Goal: Complete application form

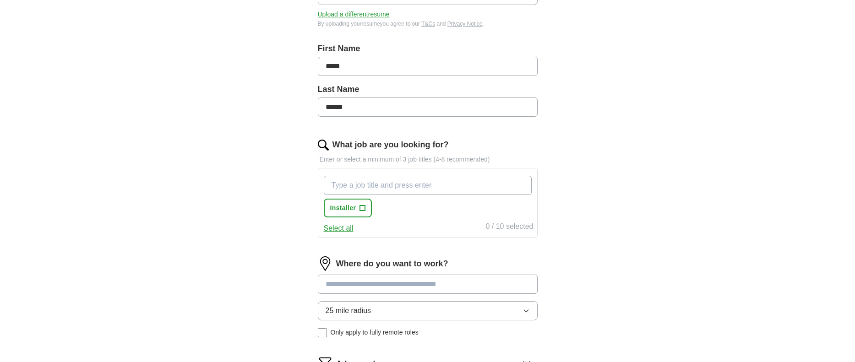
scroll to position [183, 0]
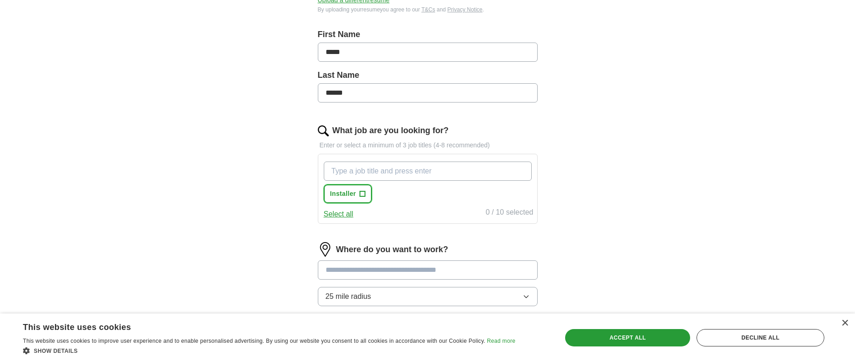
click at [362, 194] on span "+" at bounding box center [362, 194] width 5 height 7
drag, startPoint x: 388, startPoint y: 173, endPoint x: 413, endPoint y: 172, distance: 25.2
click at [388, 173] on input "What job are you looking for?" at bounding box center [428, 171] width 208 height 19
type input "HVAC Technician"
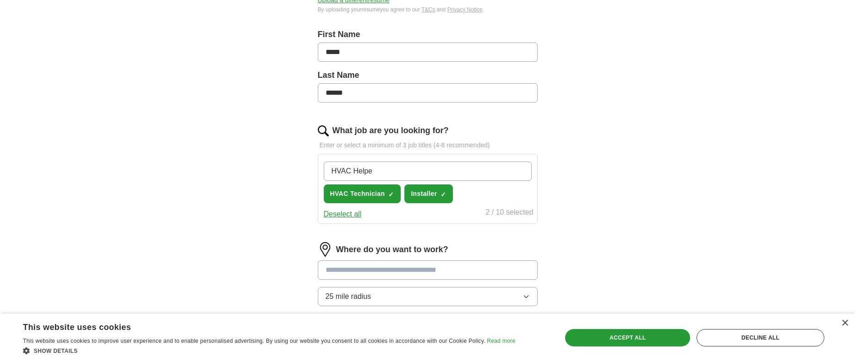
type input "HVAC Helper"
type input "HVAC Dispatch"
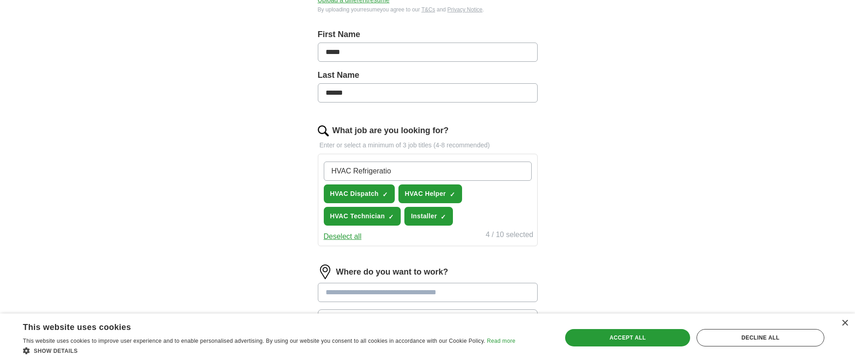
type input "HVAC Refrigeration"
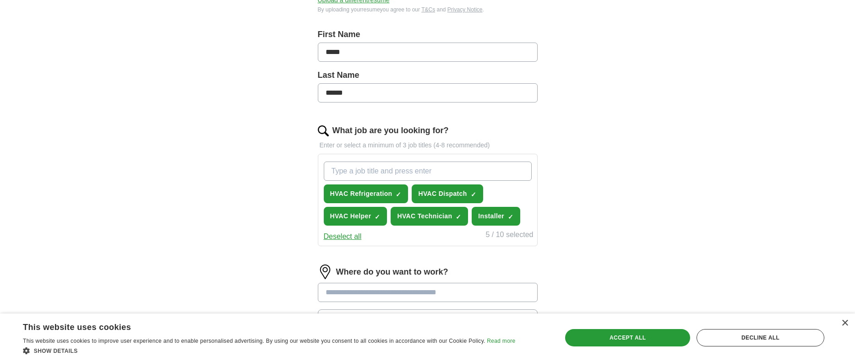
click at [443, 175] on input "What job are you looking for?" at bounding box center [428, 171] width 208 height 19
type input "HVAC Residential"
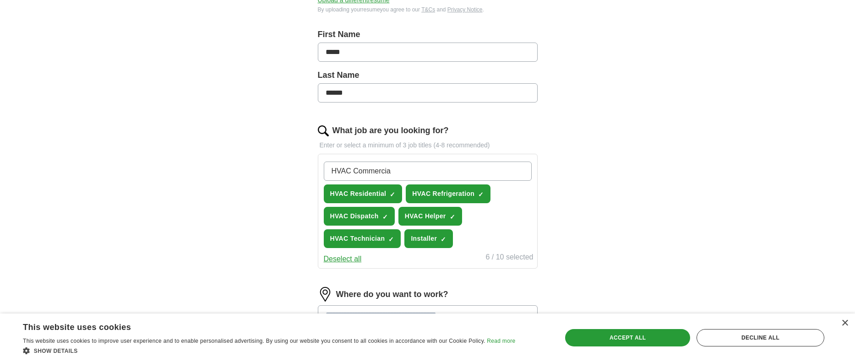
type input "HVAC Commercial"
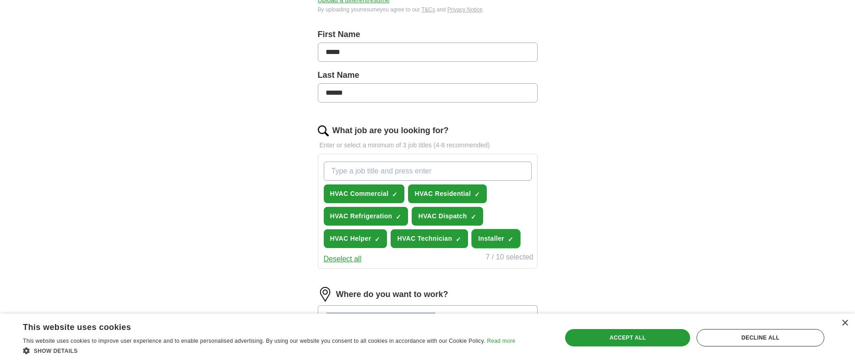
click at [514, 238] on span "✓ ×" at bounding box center [511, 238] width 6 height 5
click at [409, 171] on input "What job are you looking for?" at bounding box center [428, 171] width 208 height 19
type input "HVAC Installer"
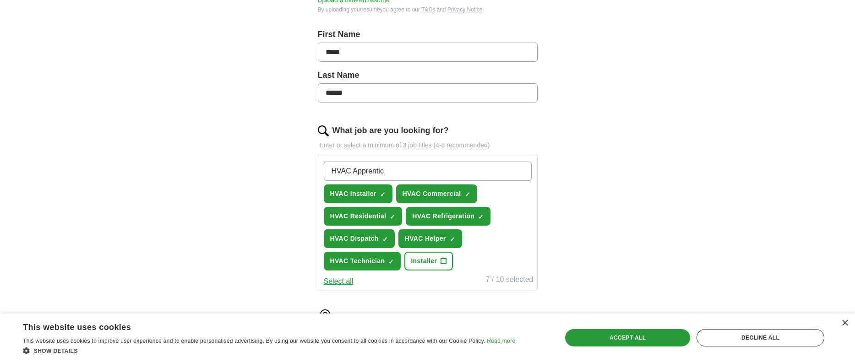
type input "HVAC Apprentice"
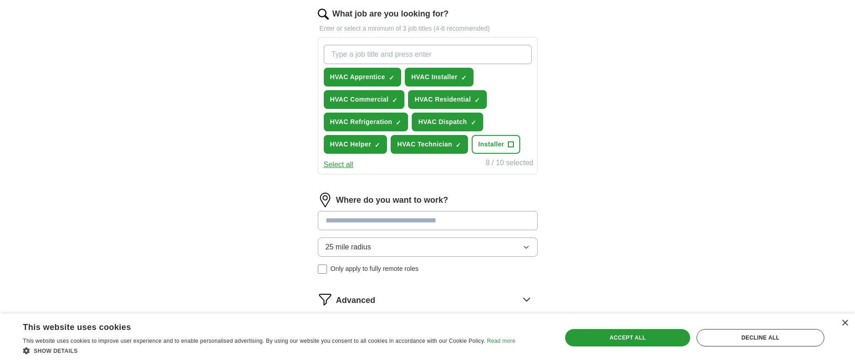
scroll to position [321, 0]
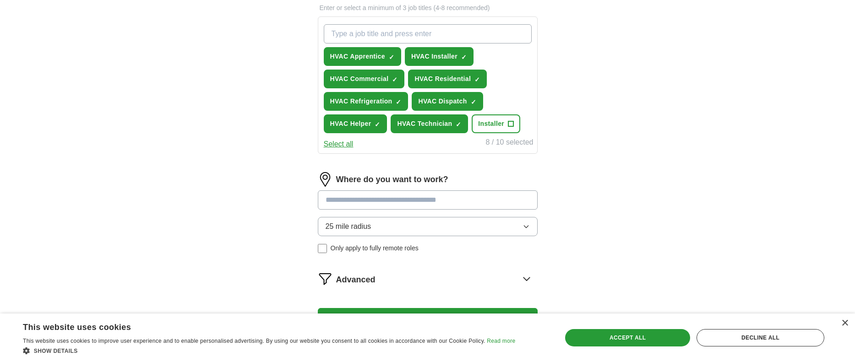
click at [427, 203] on input at bounding box center [428, 200] width 220 height 19
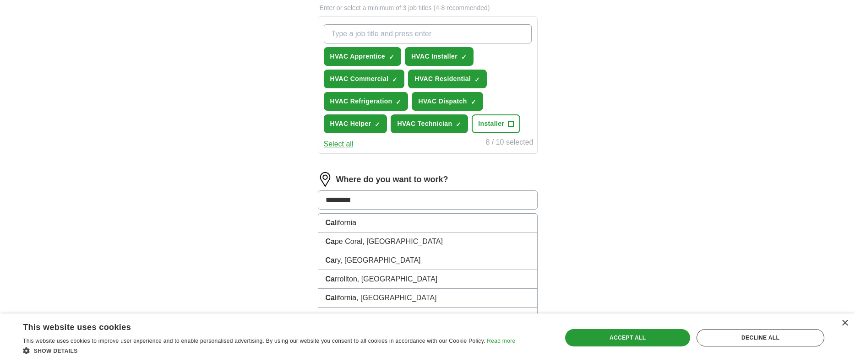
type input "**********"
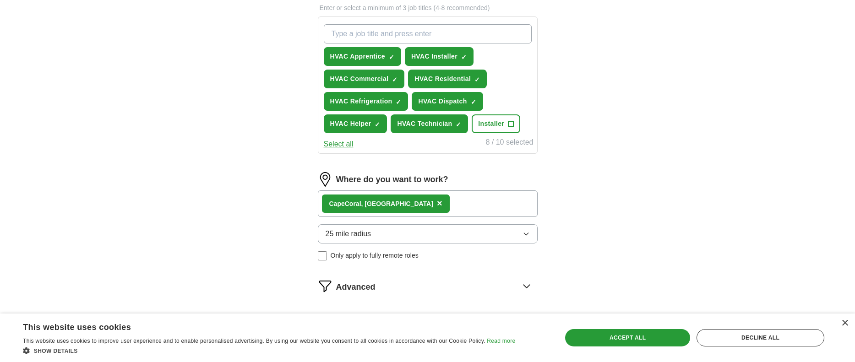
click at [431, 202] on div "[GEOGRAPHIC_DATA], [GEOGRAPHIC_DATA] ×" at bounding box center [428, 204] width 220 height 27
click at [429, 205] on div "[GEOGRAPHIC_DATA], [GEOGRAPHIC_DATA] ×" at bounding box center [428, 204] width 220 height 27
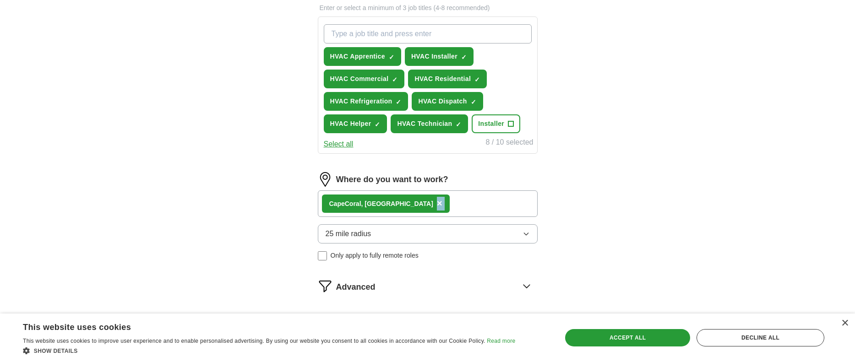
click at [429, 205] on div "[GEOGRAPHIC_DATA], [GEOGRAPHIC_DATA] ×" at bounding box center [428, 204] width 220 height 27
click at [530, 236] on icon "button" at bounding box center [526, 233] width 7 height 7
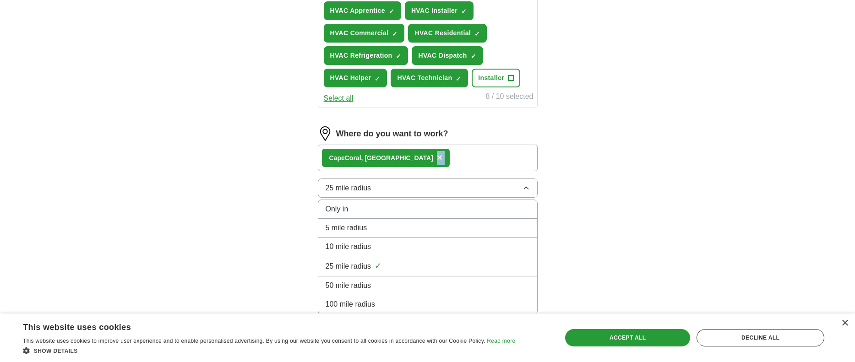
scroll to position [410, 0]
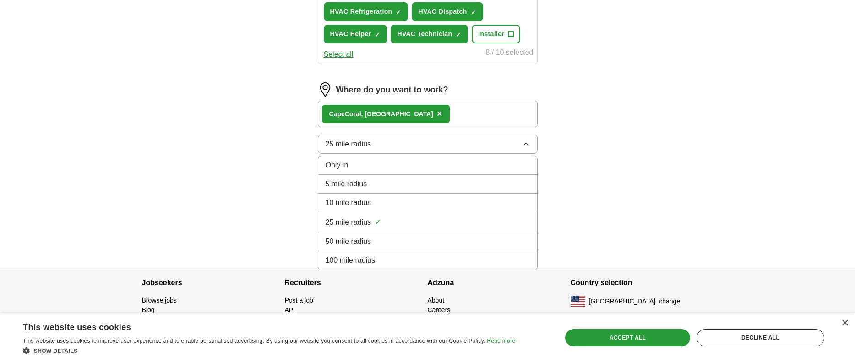
click at [406, 244] on div "50 mile radius" at bounding box center [428, 241] width 204 height 11
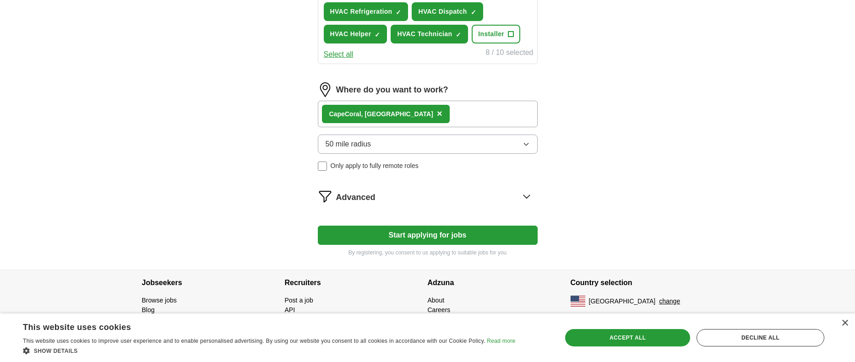
click at [528, 197] on icon at bounding box center [527, 196] width 6 height 3
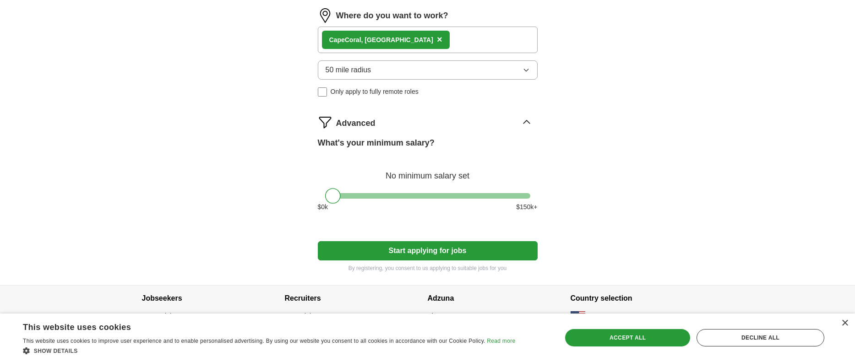
scroll to position [500, 0]
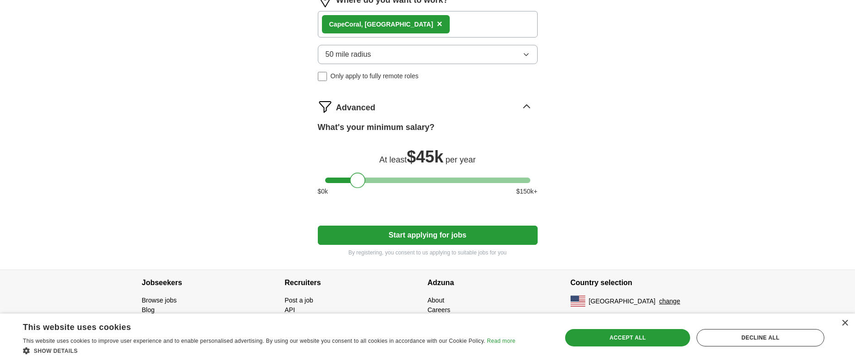
drag, startPoint x: 335, startPoint y: 182, endPoint x: 360, endPoint y: 182, distance: 25.2
click at [360, 182] on div at bounding box center [358, 181] width 16 height 16
drag, startPoint x: 358, startPoint y: 181, endPoint x: 366, endPoint y: 181, distance: 7.8
click at [366, 181] on div at bounding box center [366, 181] width 16 height 16
click at [490, 234] on button "Start applying for jobs" at bounding box center [428, 235] width 220 height 19
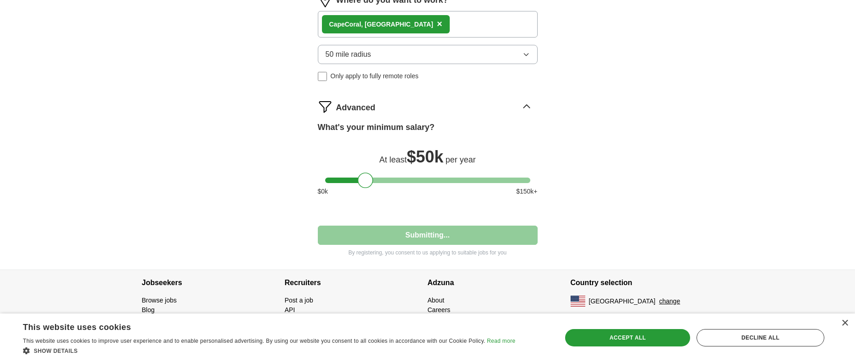
select select "**"
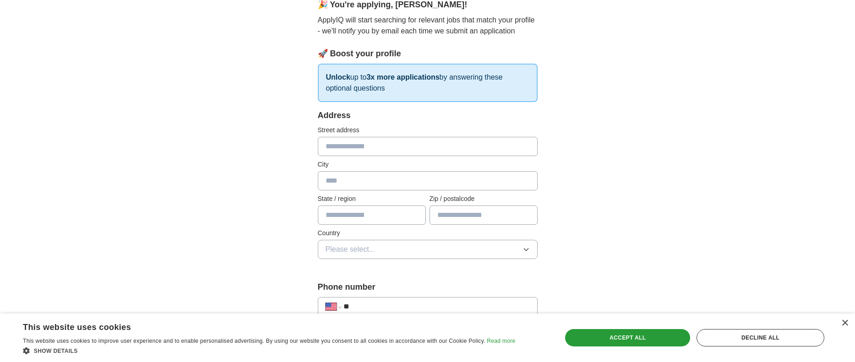
scroll to position [92, 0]
click at [379, 147] on input "text" at bounding box center [428, 144] width 220 height 19
type input "**********"
type input "**"
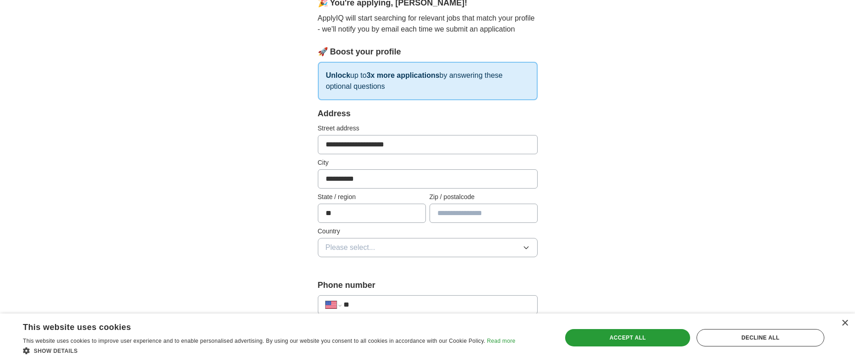
type input "*****"
click at [447, 139] on input "**********" at bounding box center [428, 144] width 220 height 19
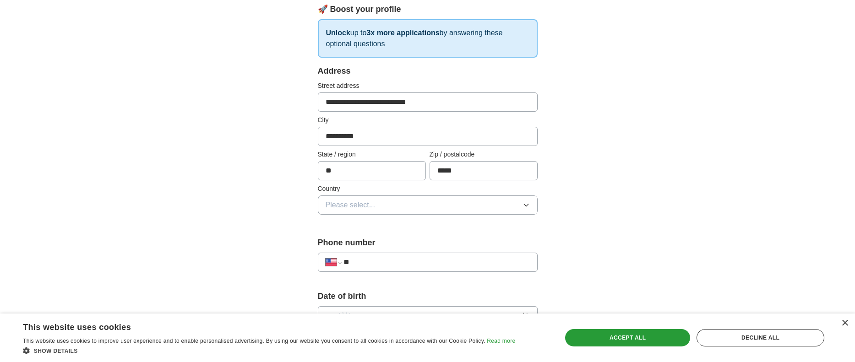
scroll to position [183, 0]
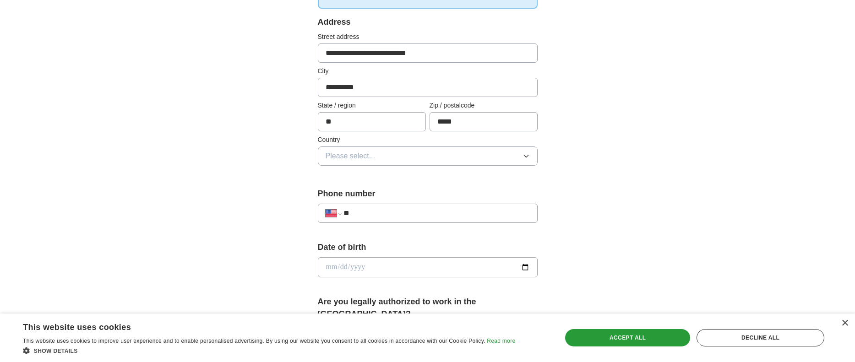
type input "**********"
click at [487, 160] on button "Please select..." at bounding box center [428, 156] width 220 height 19
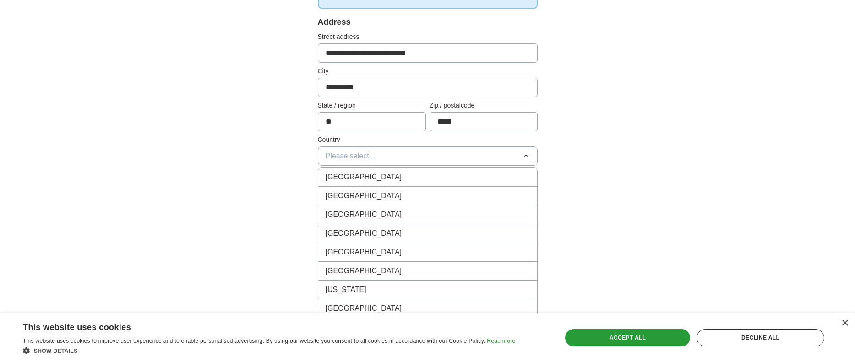
click at [444, 189] on li "[GEOGRAPHIC_DATA]" at bounding box center [427, 196] width 219 height 19
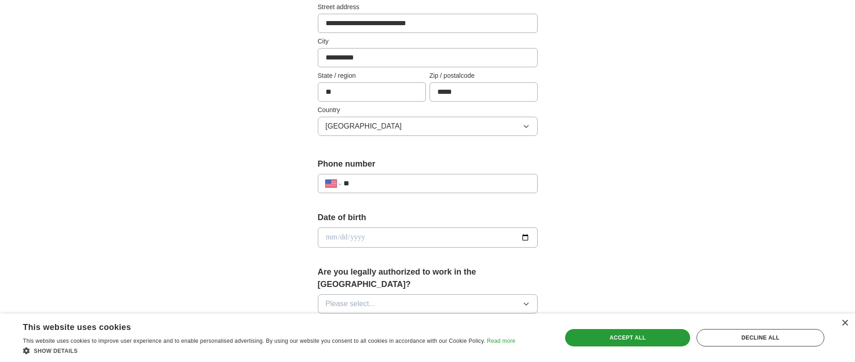
scroll to position [229, 0]
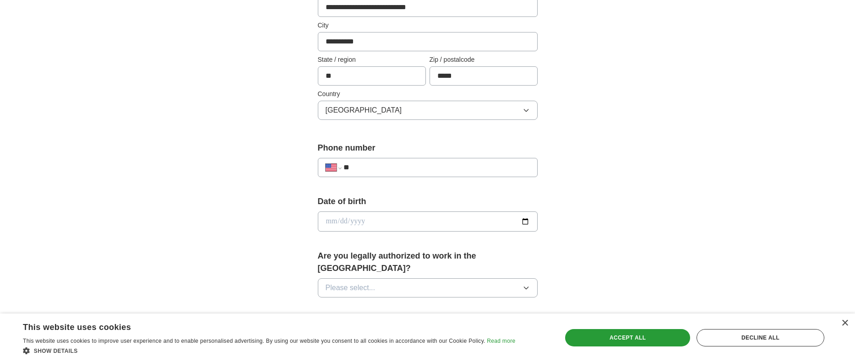
click at [423, 167] on input "**" at bounding box center [437, 167] width 186 height 11
type input "**********"
click at [405, 224] on input "date" at bounding box center [428, 222] width 220 height 20
click at [528, 222] on input "date" at bounding box center [428, 222] width 220 height 20
type input "**********"
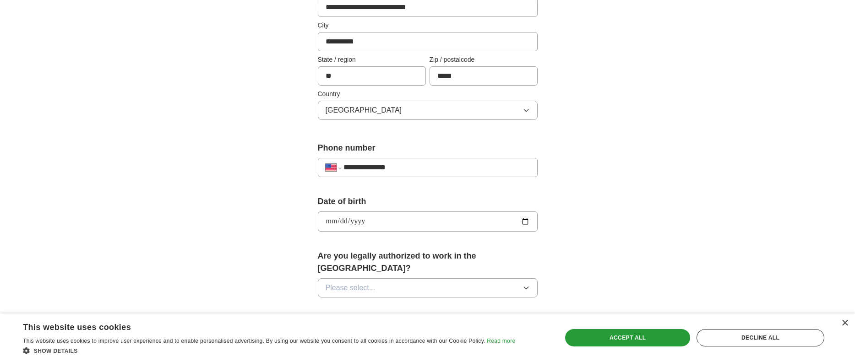
click at [499, 279] on button "Please select..." at bounding box center [428, 288] width 220 height 19
click at [376, 302] on li "Yes" at bounding box center [427, 309] width 219 height 19
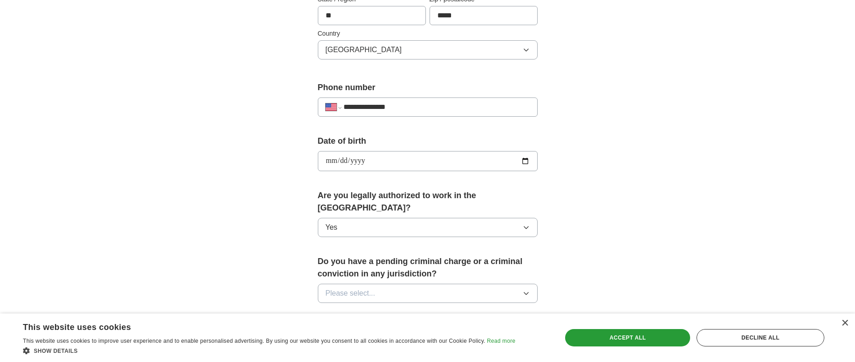
scroll to position [412, 0]
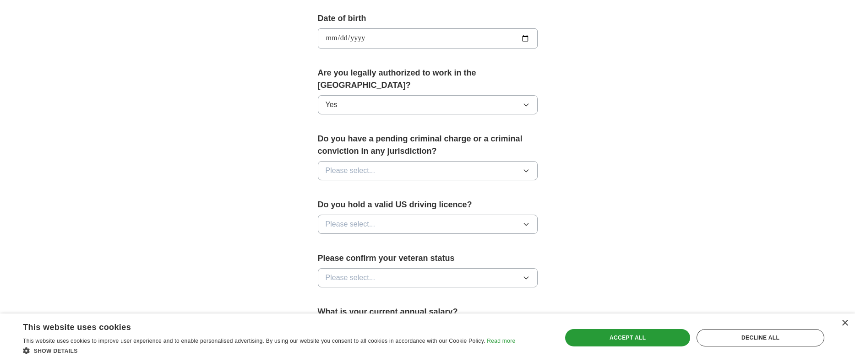
click at [459, 161] on button "Please select..." at bounding box center [428, 170] width 220 height 19
click at [377, 202] on li "No" at bounding box center [427, 211] width 219 height 19
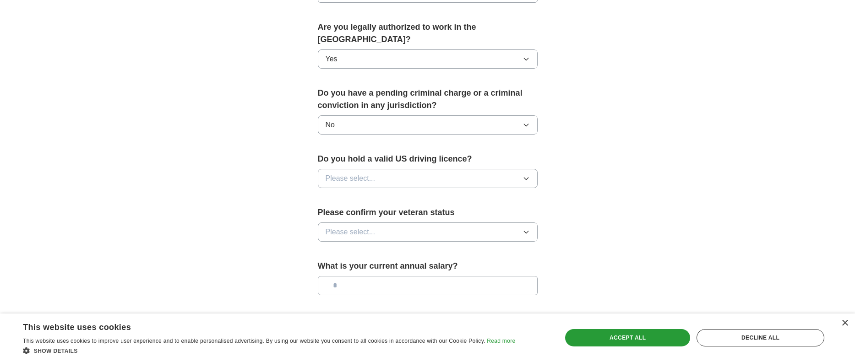
click at [473, 169] on button "Please select..." at bounding box center [428, 178] width 220 height 19
click at [392, 194] on div "Yes" at bounding box center [428, 199] width 204 height 11
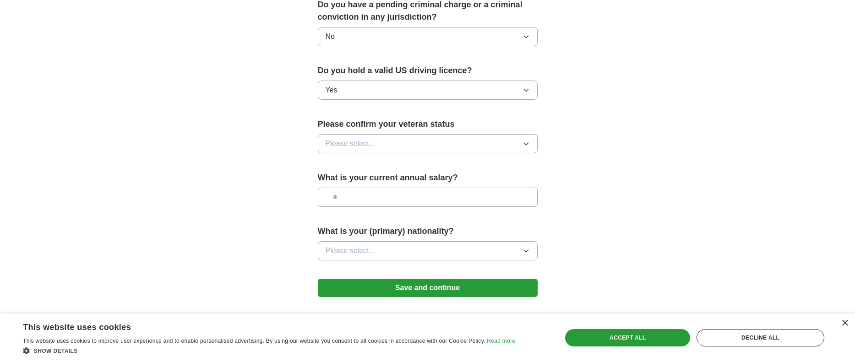
scroll to position [550, 0]
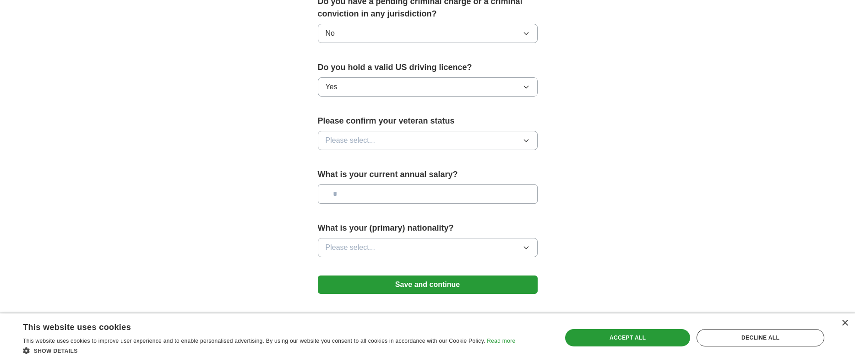
click at [435, 131] on button "Please select..." at bounding box center [428, 140] width 220 height 19
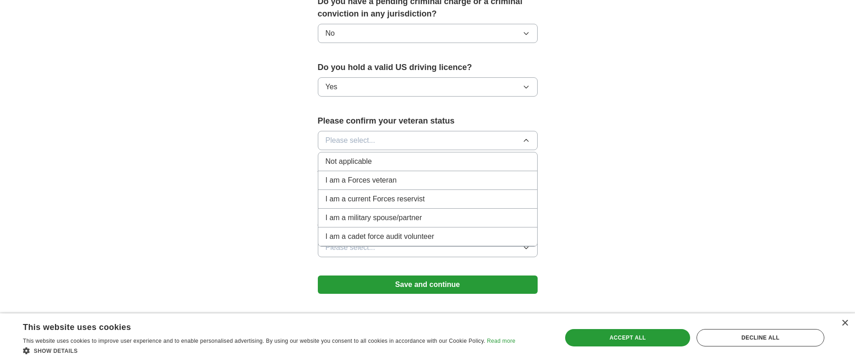
click at [392, 175] on span "I am a Forces veteran" at bounding box center [361, 180] width 71 height 11
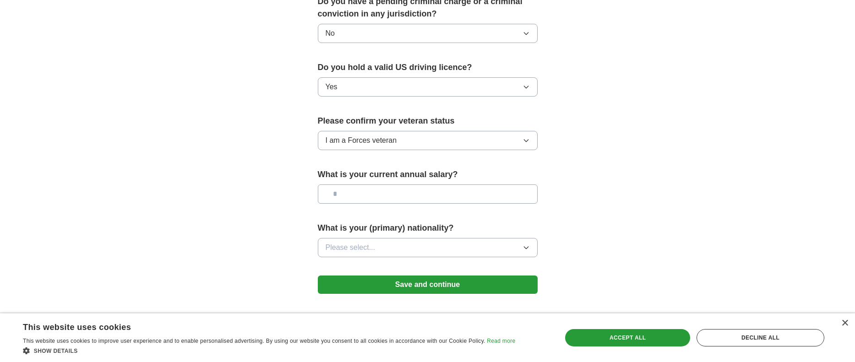
click at [398, 185] on input "text" at bounding box center [428, 194] width 220 height 19
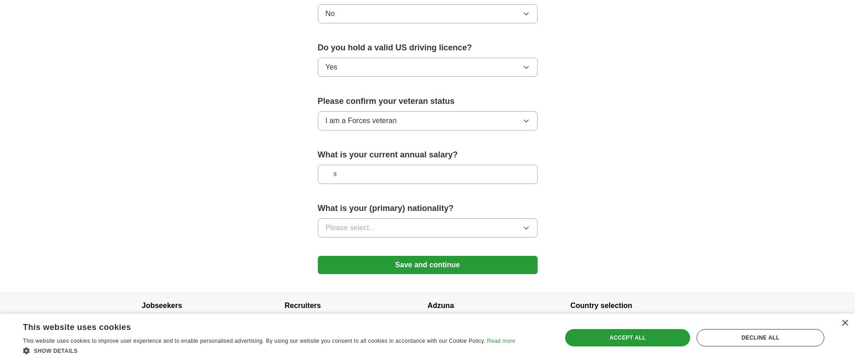
scroll to position [580, 0]
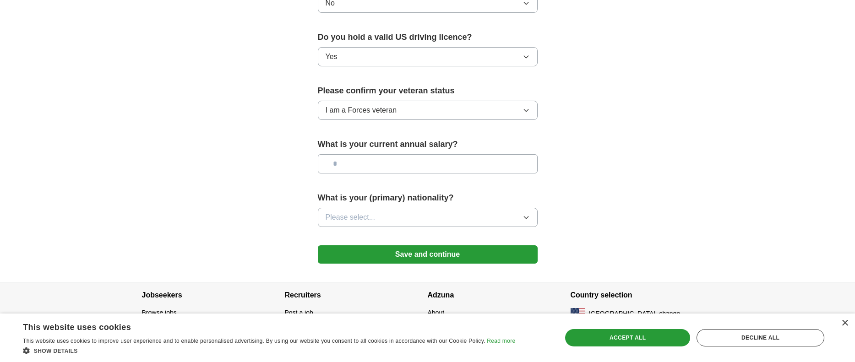
click at [508, 208] on button "Please select..." at bounding box center [428, 217] width 220 height 19
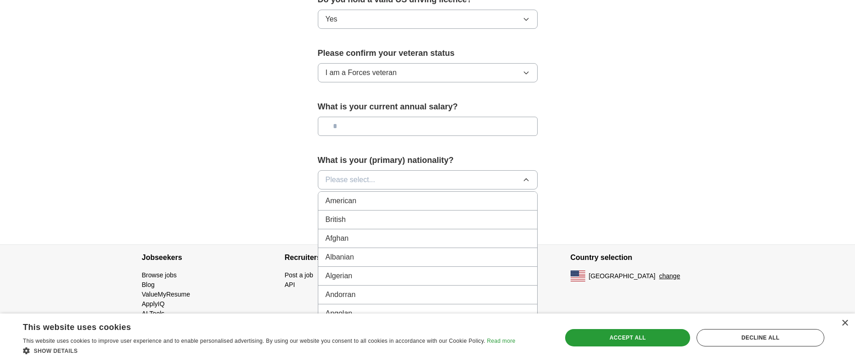
click at [410, 196] on div "American" at bounding box center [428, 201] width 204 height 11
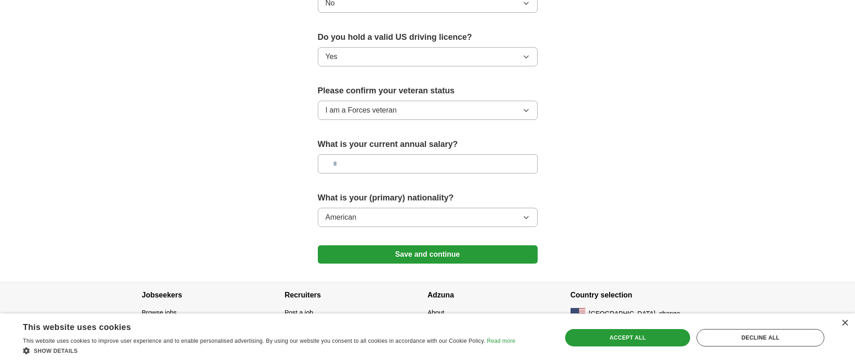
click at [481, 246] on button "Save and continue" at bounding box center [428, 255] width 220 height 18
